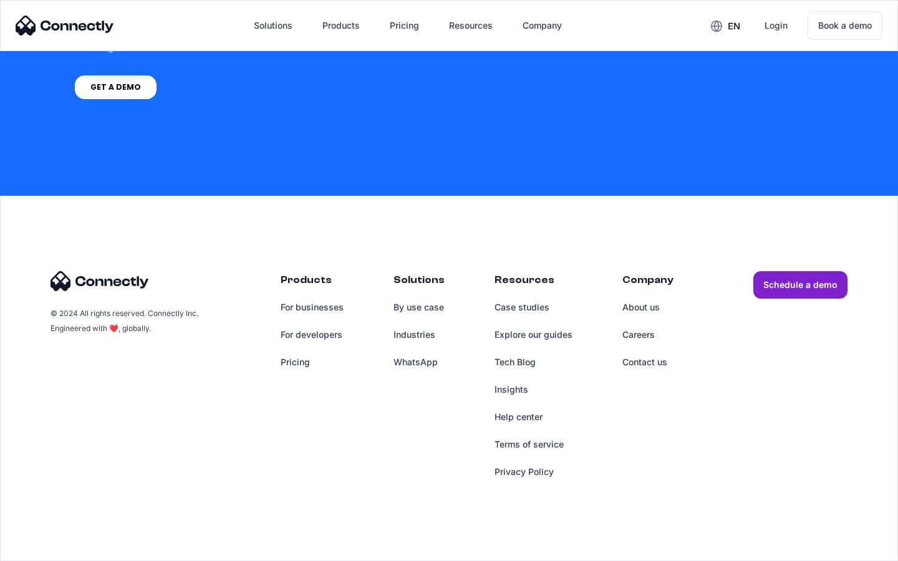
scroll to position [3176, 0]
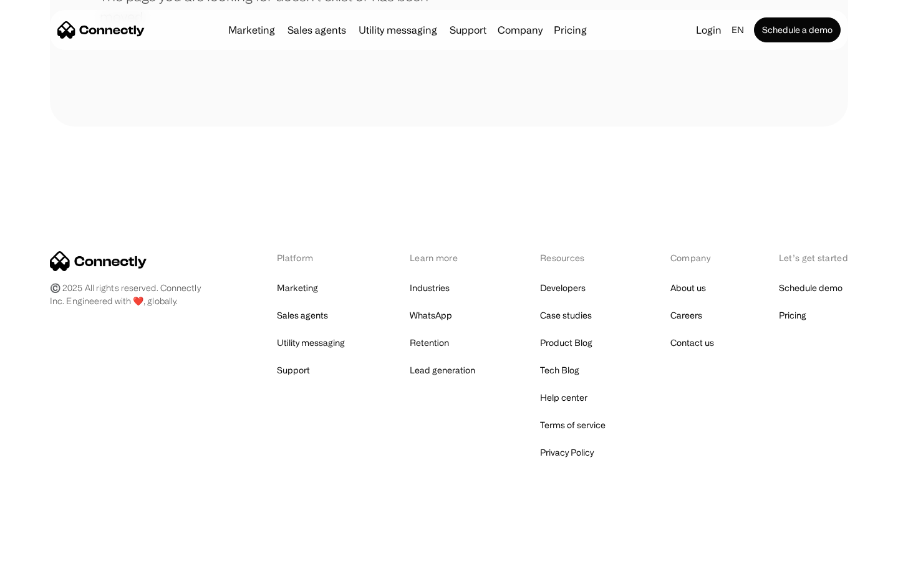
scroll to position [228, 0]
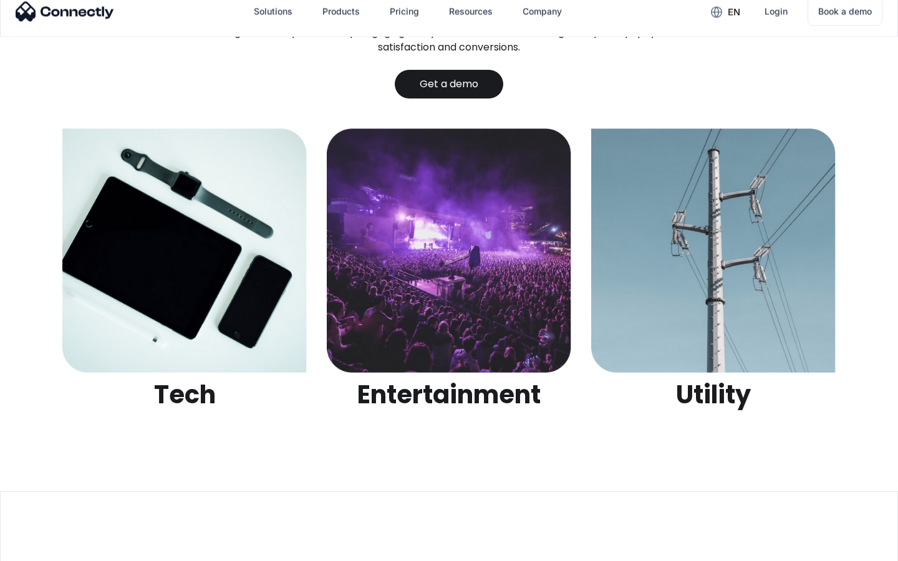
scroll to position [3935, 0]
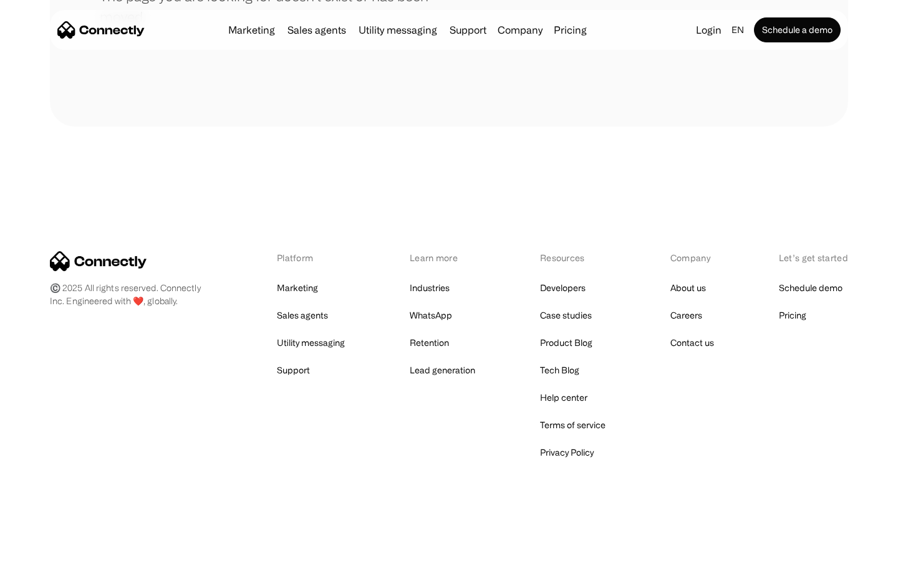
scroll to position [228, 0]
